Goal: Navigation & Orientation: Find specific page/section

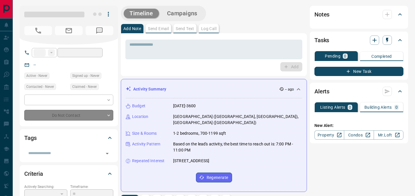
type input "**"
type input "**********"
type input "*"
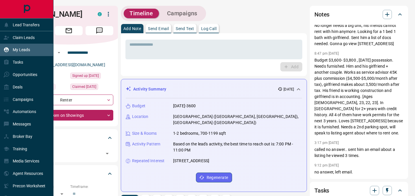
click at [34, 53] on div "My Leads" at bounding box center [26, 50] width 53 height 12
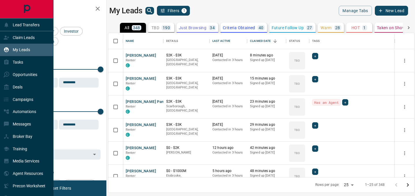
scroll to position [144, 306]
click at [32, 88] on div "Deals" at bounding box center [26, 87] width 53 height 12
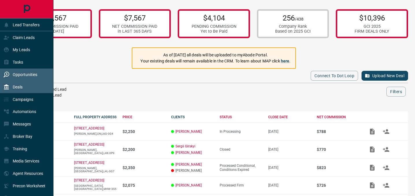
click at [30, 80] on div "Opportunities" at bounding box center [26, 75] width 53 height 12
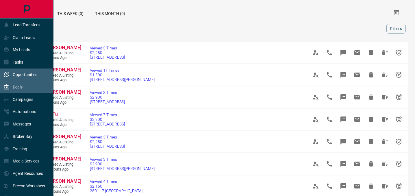
click at [17, 91] on div "Deals" at bounding box center [12, 87] width 19 height 10
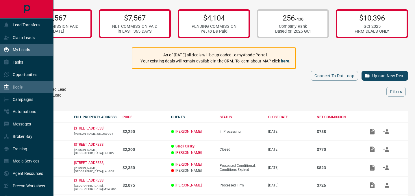
click at [23, 44] on div "My Leads" at bounding box center [26, 50] width 53 height 12
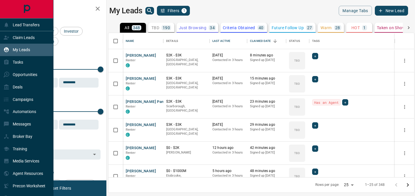
scroll to position [144, 306]
click at [24, 73] on p "Opportunities" at bounding box center [25, 74] width 25 height 5
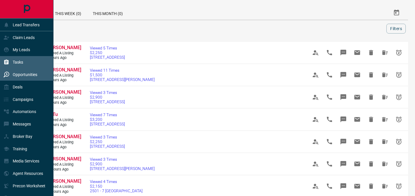
click at [18, 66] on div "Tasks" at bounding box center [13, 63] width 20 height 10
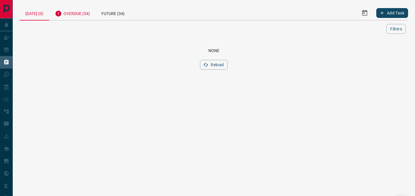
click at [79, 16] on div "Overdue (54)" at bounding box center [72, 13] width 47 height 14
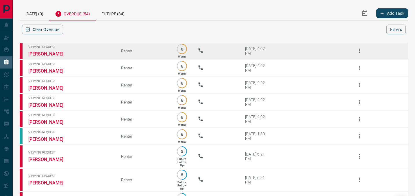
click at [50, 51] on link "[PERSON_NAME]" at bounding box center [49, 53] width 43 height 5
